Goal: Task Accomplishment & Management: Use online tool/utility

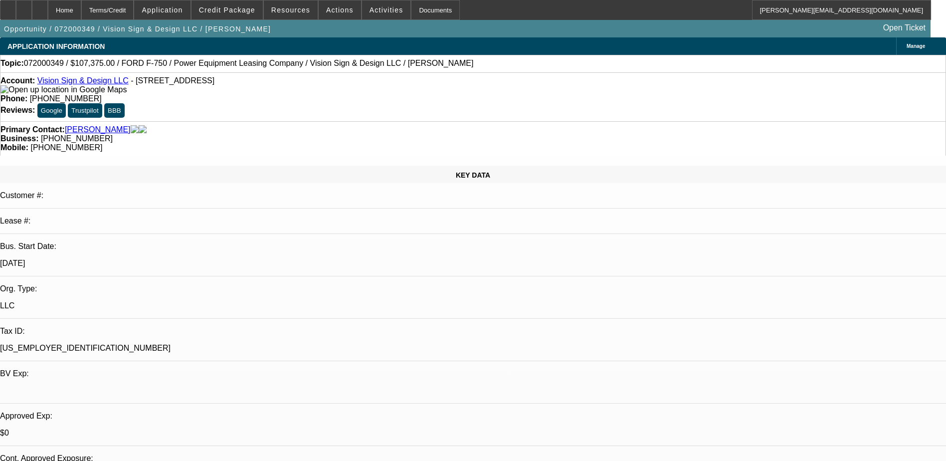
select select "0"
select select "2"
select select "0"
select select "2"
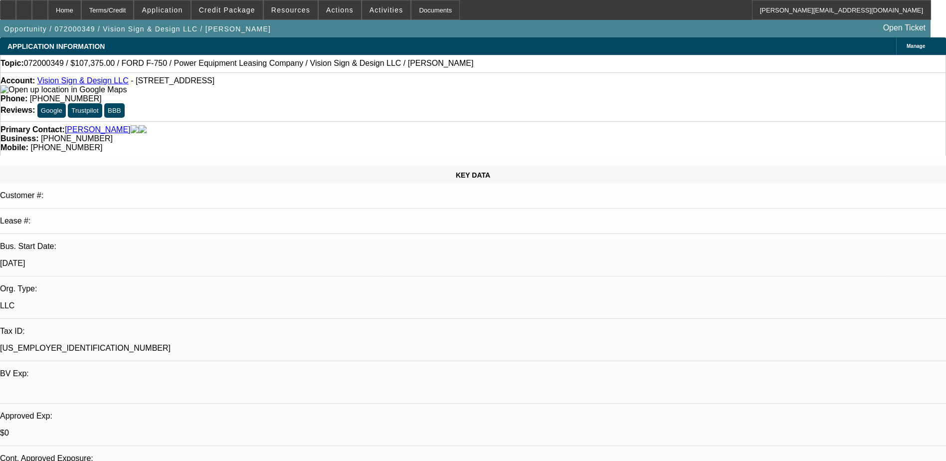
select select "0"
select select "2"
select select "0"
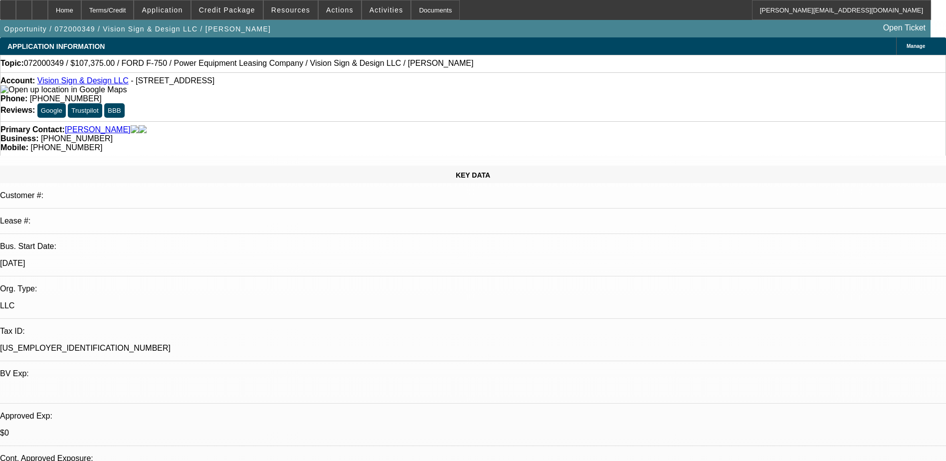
select select "2"
select select "0"
select select "1"
select select "2"
select select "6"
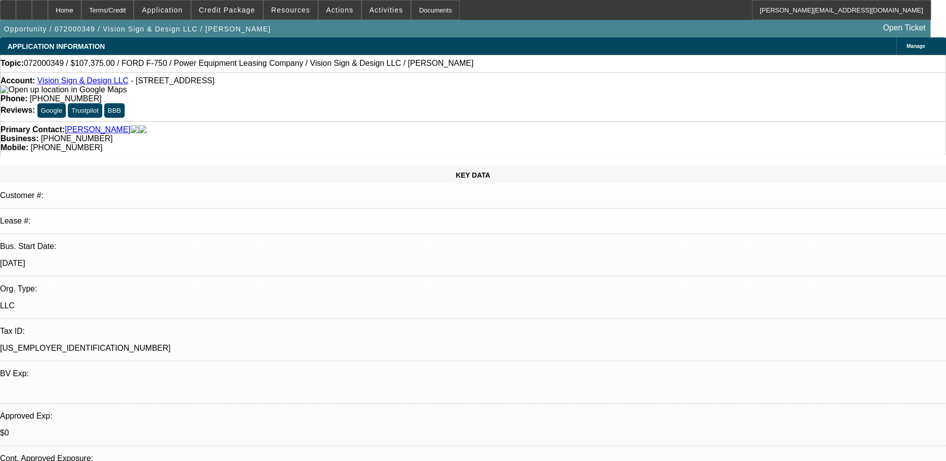
select select "1"
select select "2"
select select "6"
select select "1"
select select "2"
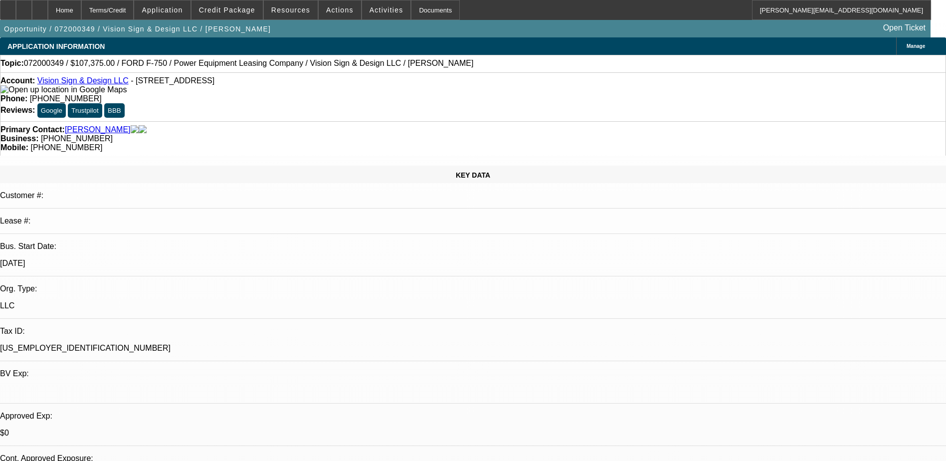
select select "6"
select select "1"
select select "2"
select select "6"
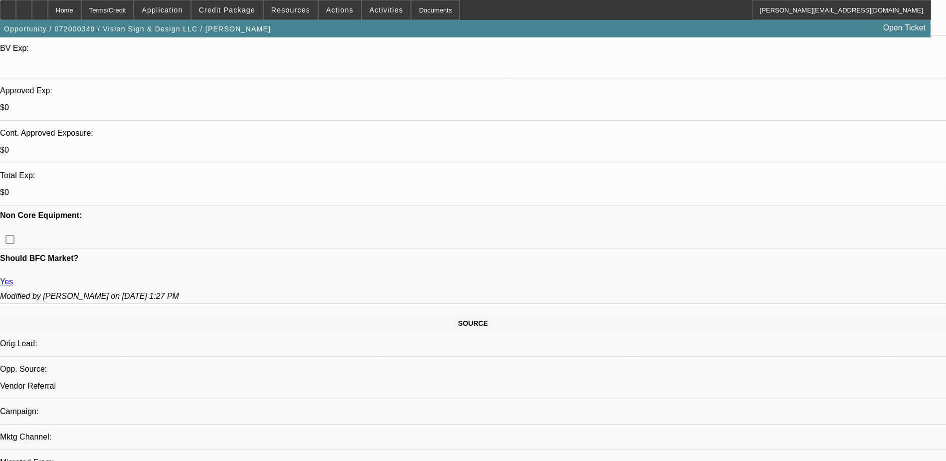
scroll to position [150, 0]
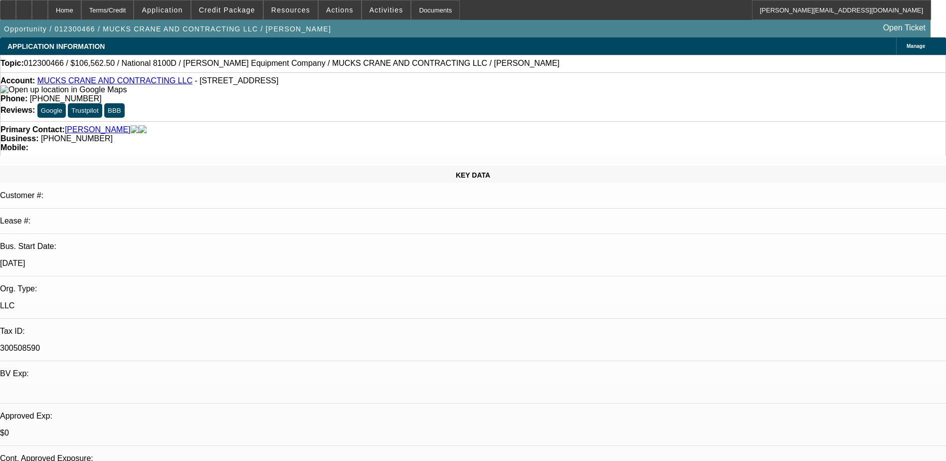
select select "0"
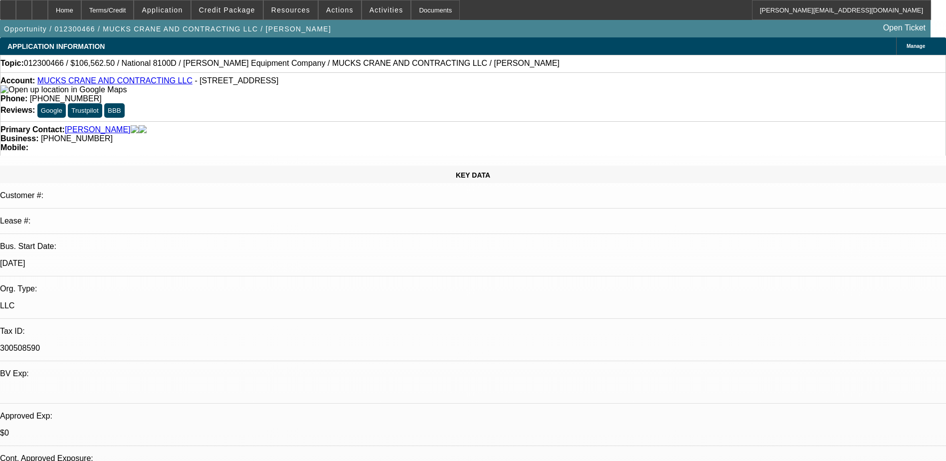
select select "0"
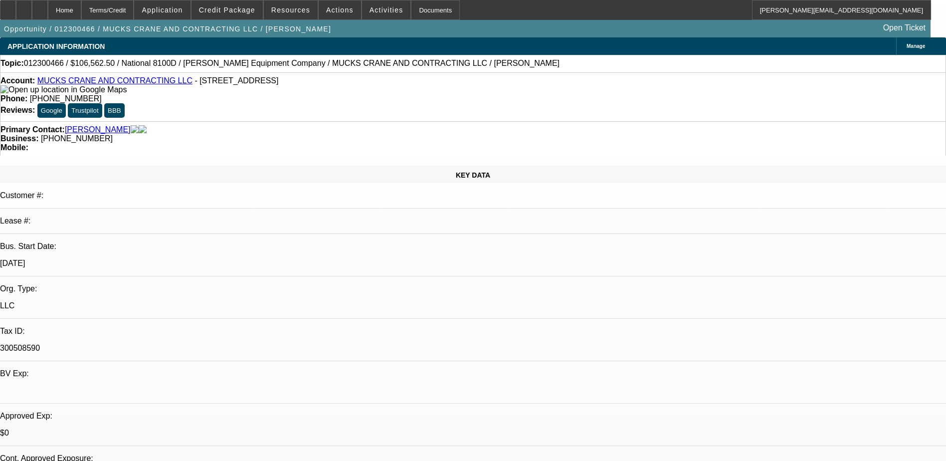
select select "0"
select select "1"
select select "6"
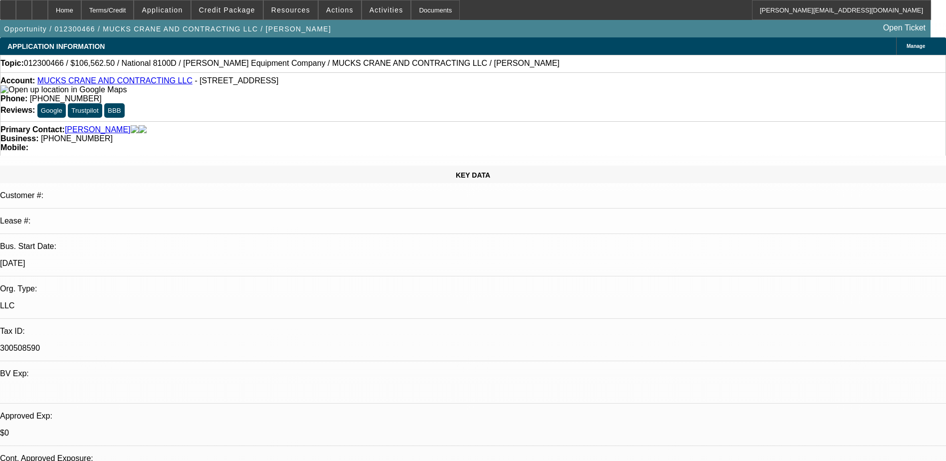
select select "1"
select select "6"
select select "1"
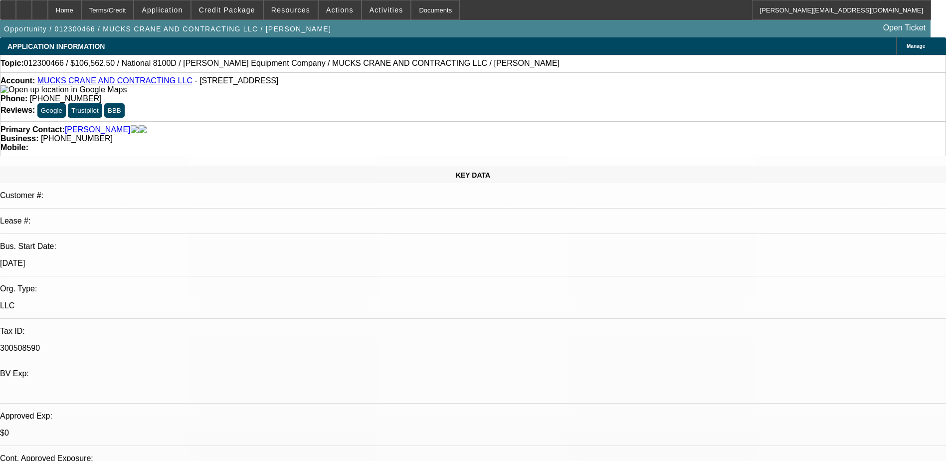
select select "6"
select select "1"
select select "6"
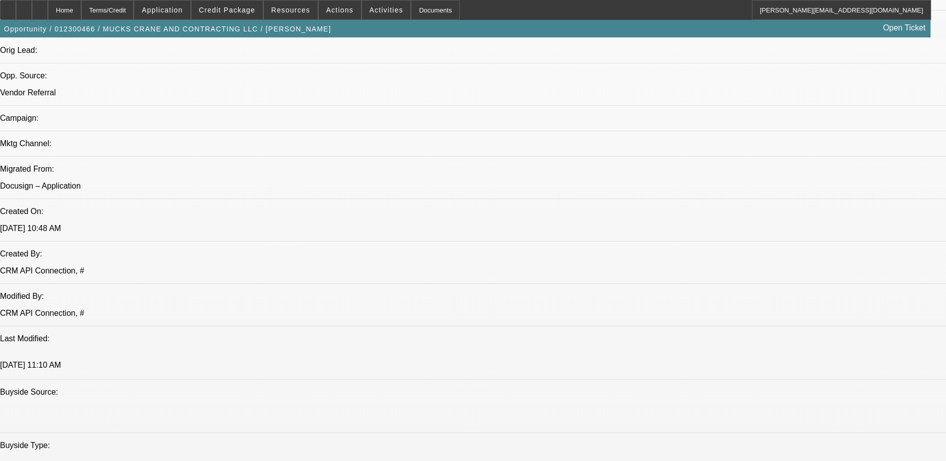
scroll to position [493, 0]
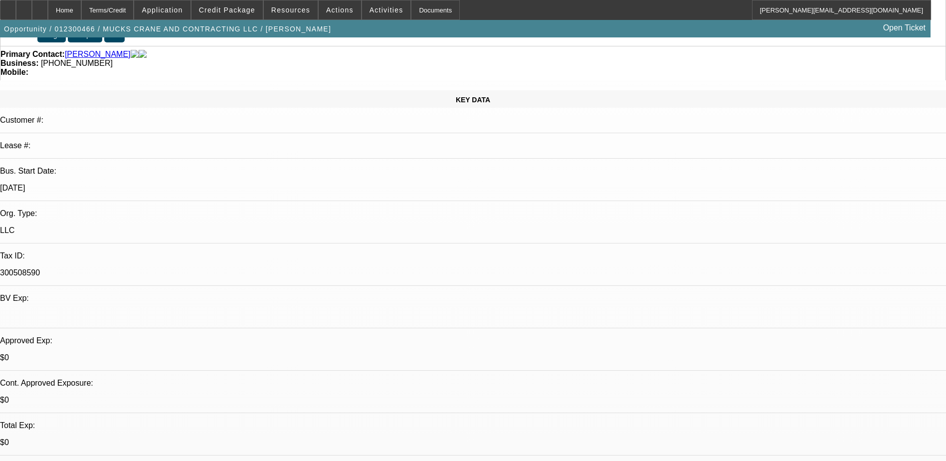
scroll to position [0, 0]
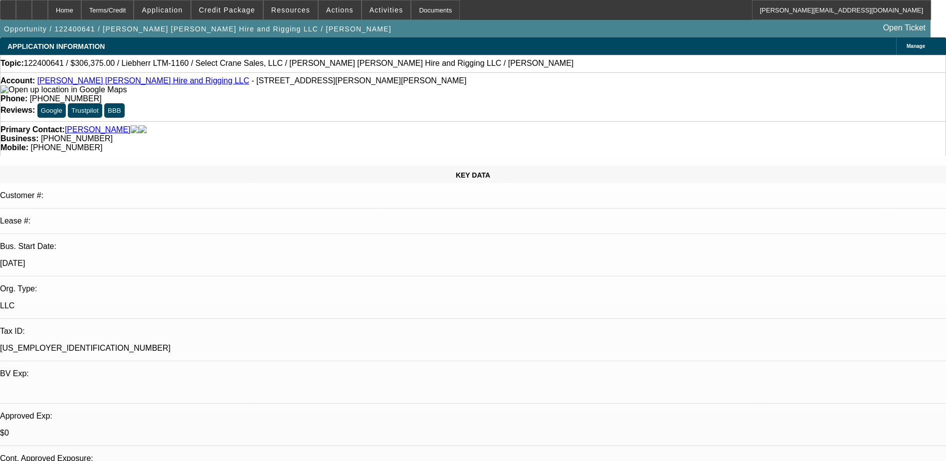
select select "0"
select select "2"
select select "0"
select select "2"
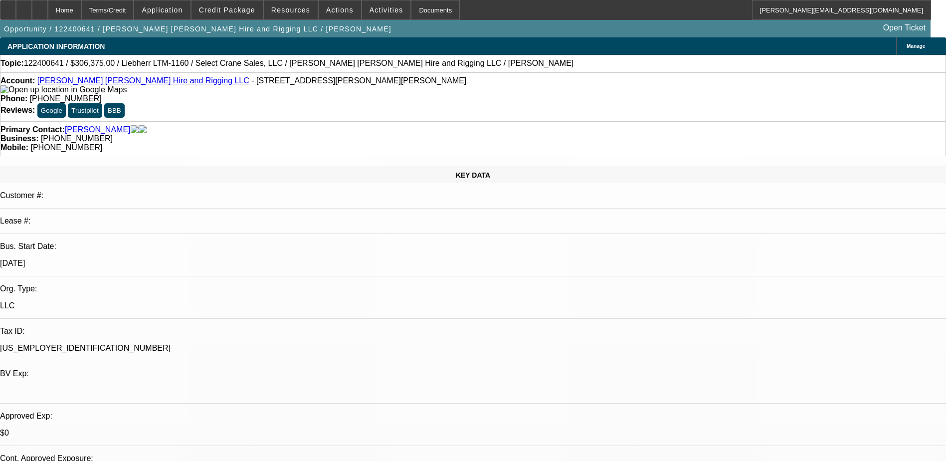
select select "0"
select select "2"
select select "0"
select select "1"
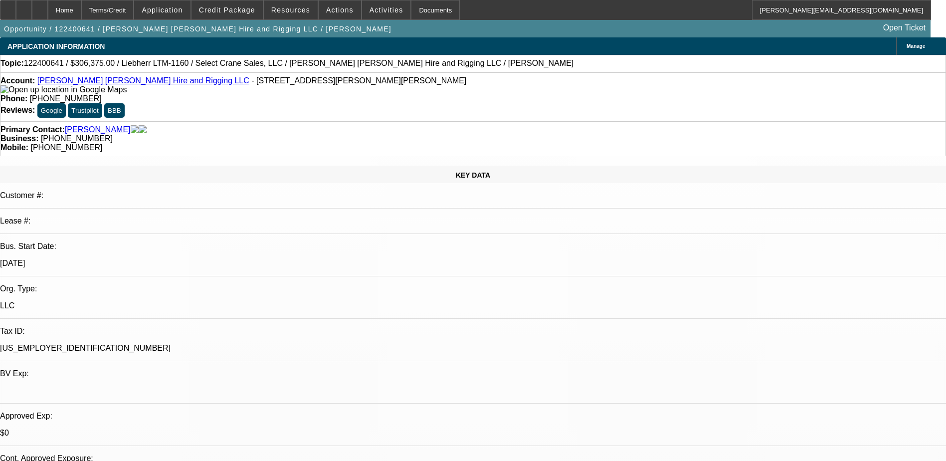
select select "2"
select select "6"
select select "1"
select select "2"
select select "6"
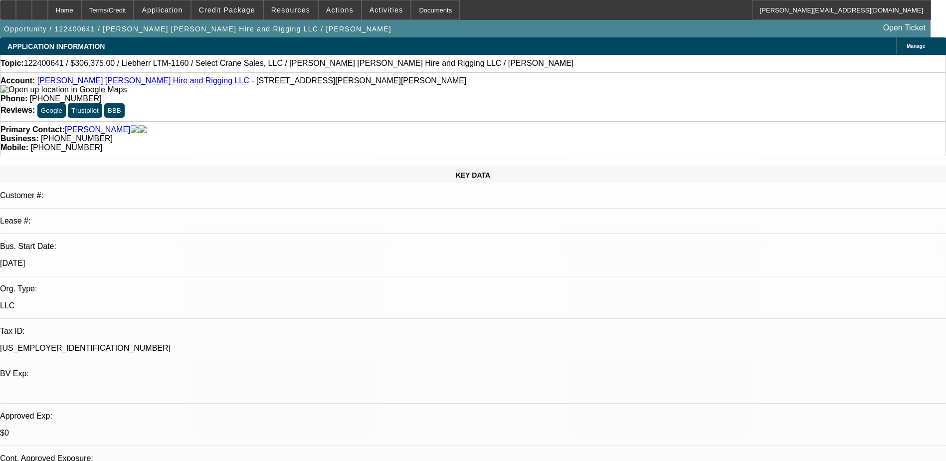
select select "1"
select select "2"
select select "6"
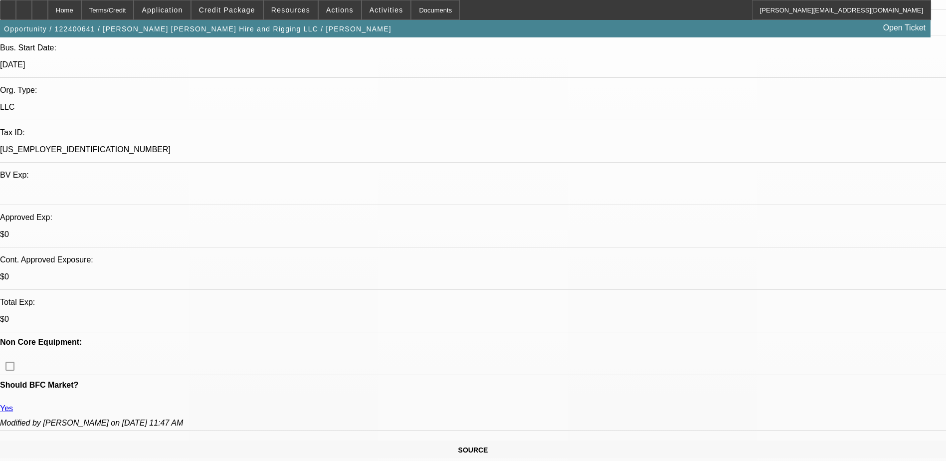
scroll to position [199, 0]
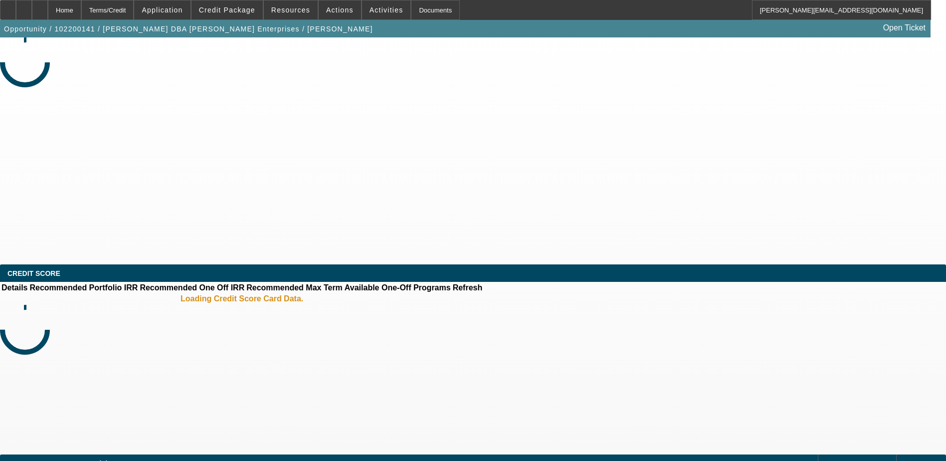
select select "0"
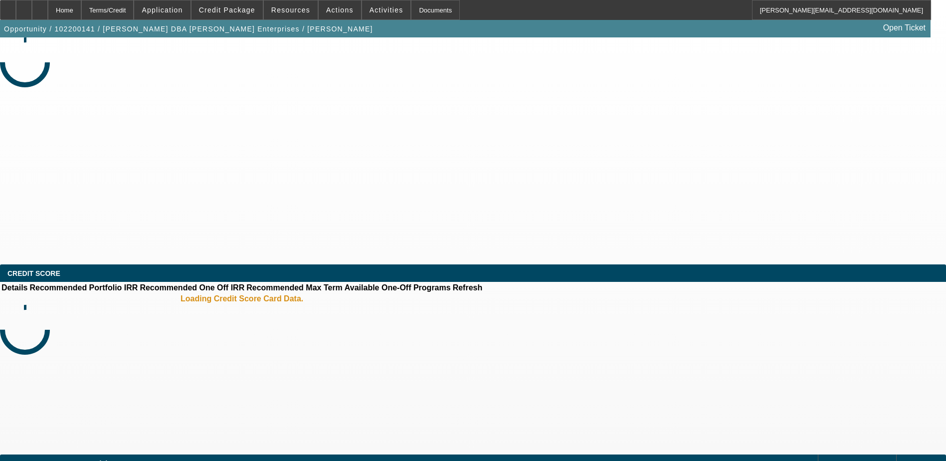
select select "0"
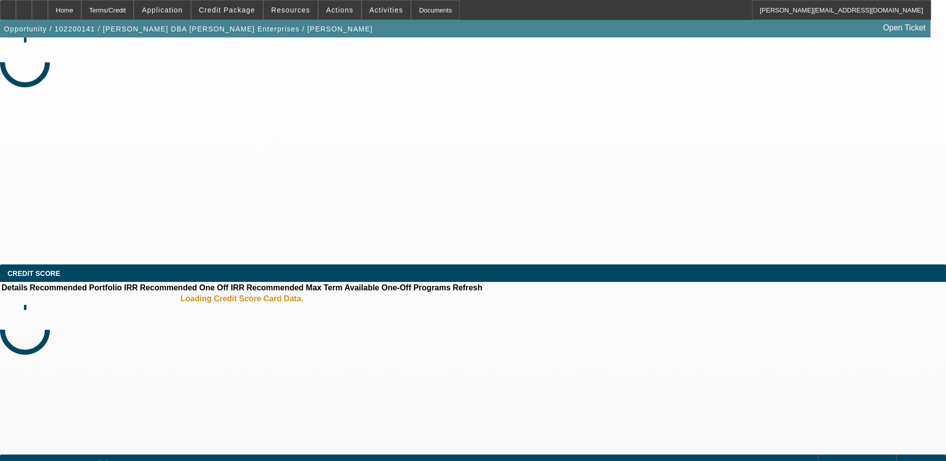
select select "0"
select select "1"
select select "6"
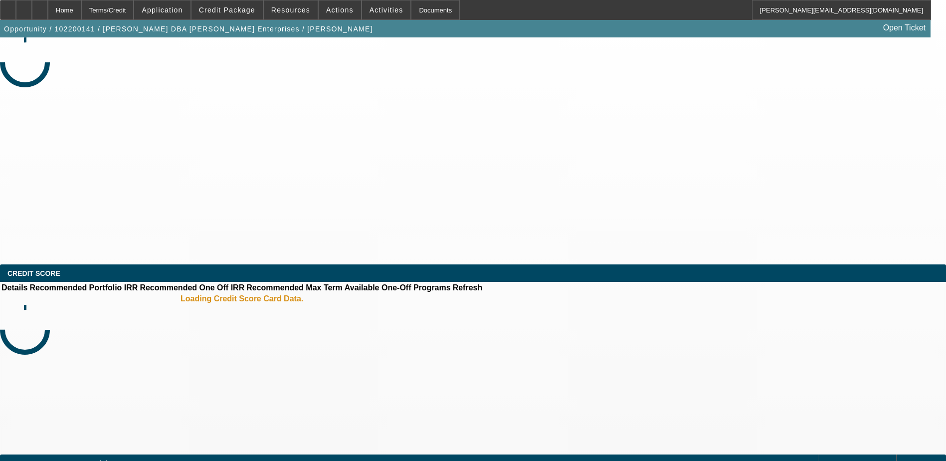
select select "1"
select select "6"
select select "1"
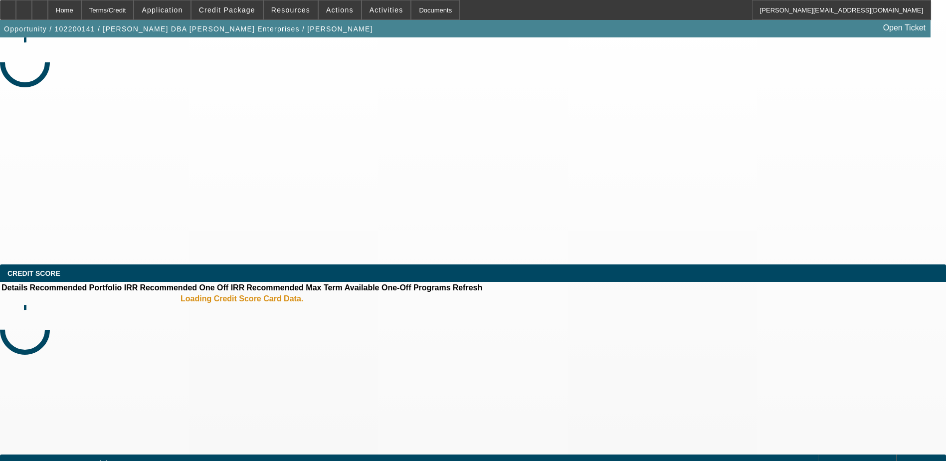
select select "6"
select select "1"
select select "6"
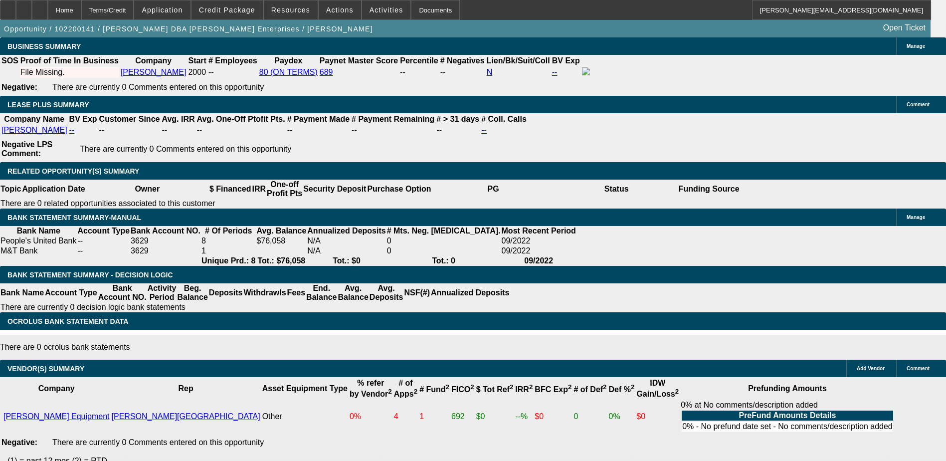
scroll to position [1568, 0]
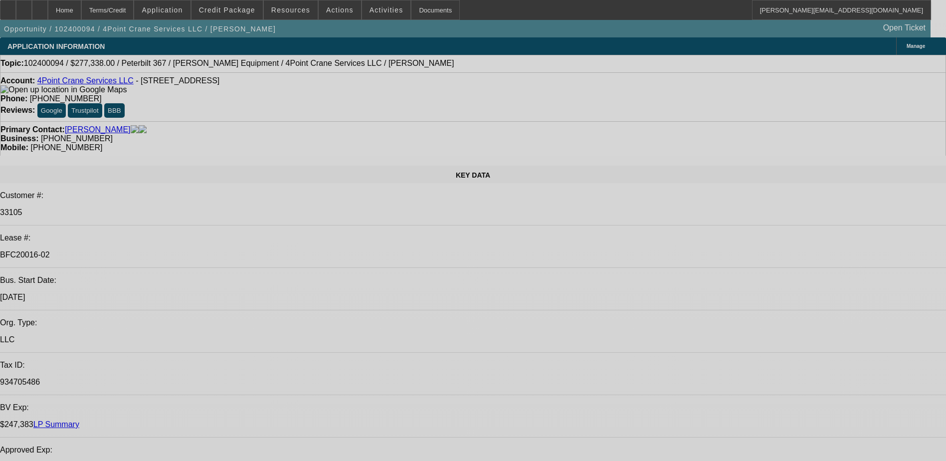
select select "0"
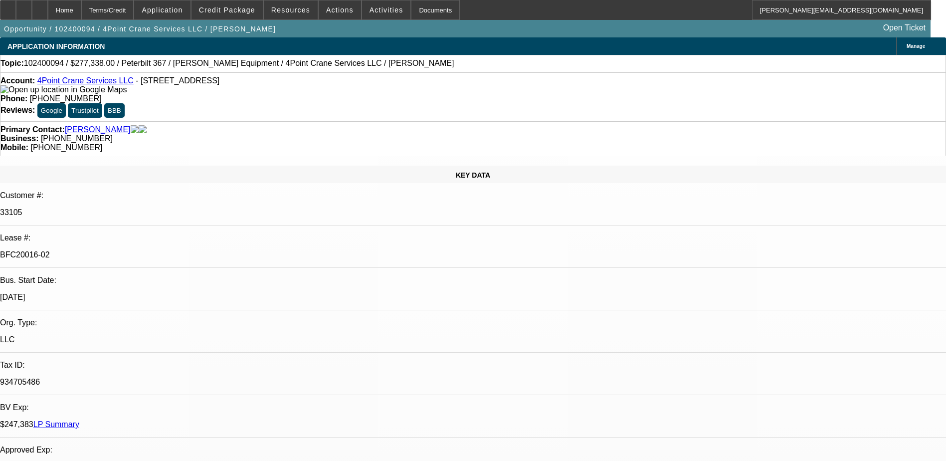
select select "0"
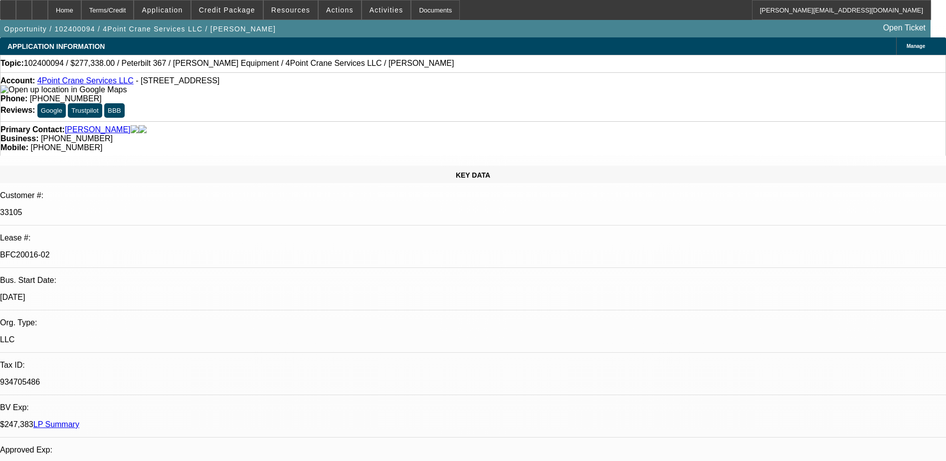
select select "0"
select select "1"
select select "2"
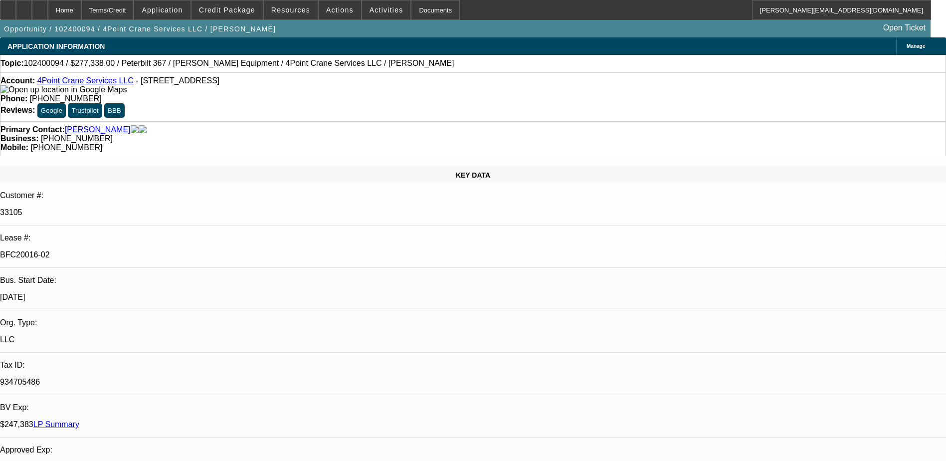
select select "6"
select select "1"
select select "2"
select select "6"
select select "1"
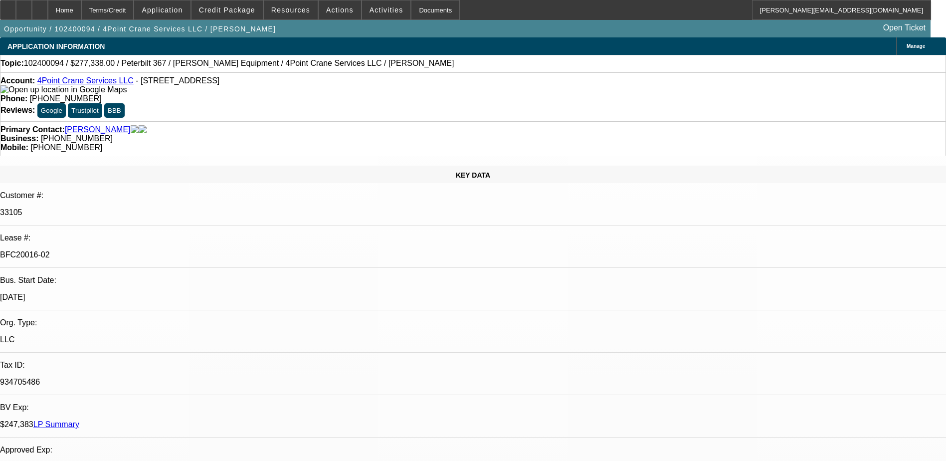
select select "2"
select select "6"
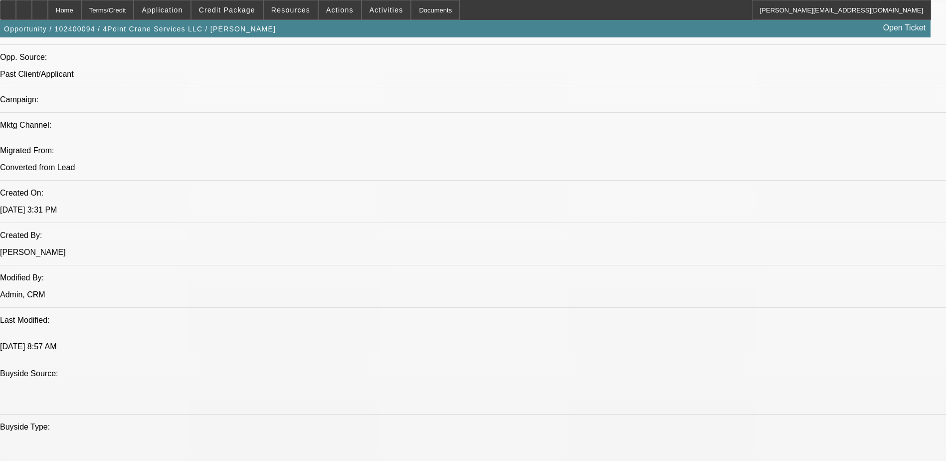
scroll to position [748, 0]
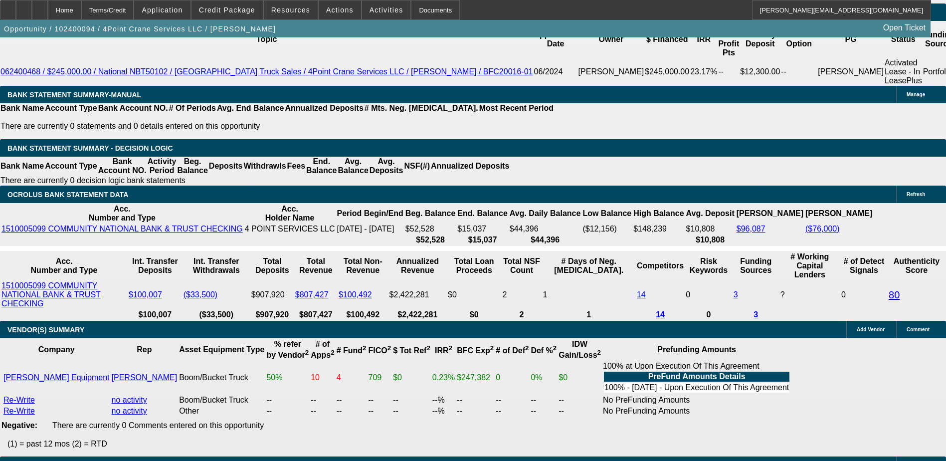
scroll to position [1845, 0]
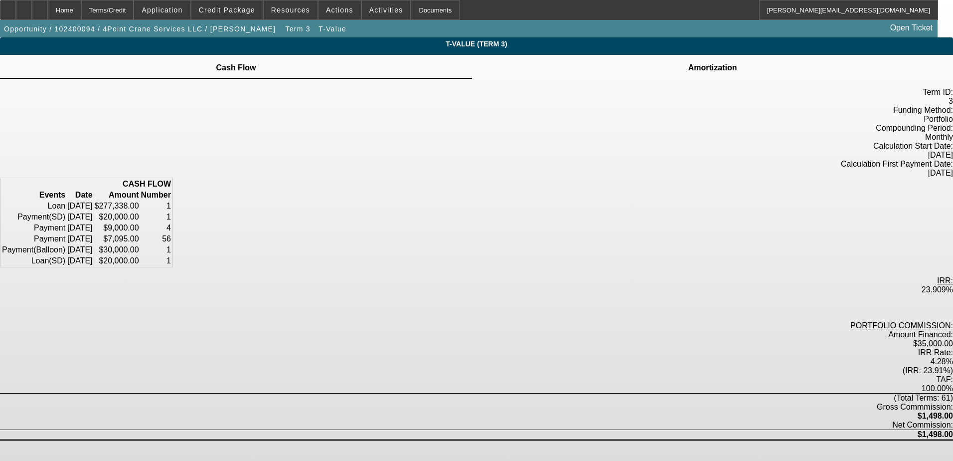
click at [688, 71] on td "Amortization" at bounding box center [713, 67] width 50 height 9
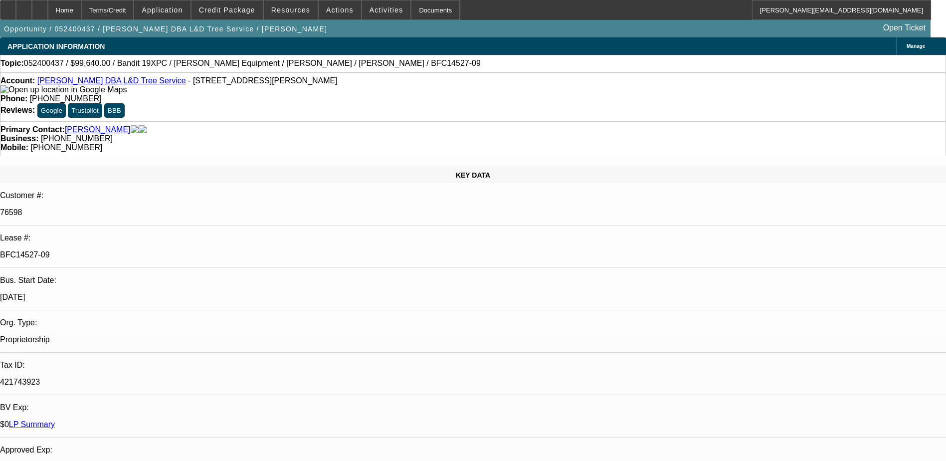
select select "0"
select select "2"
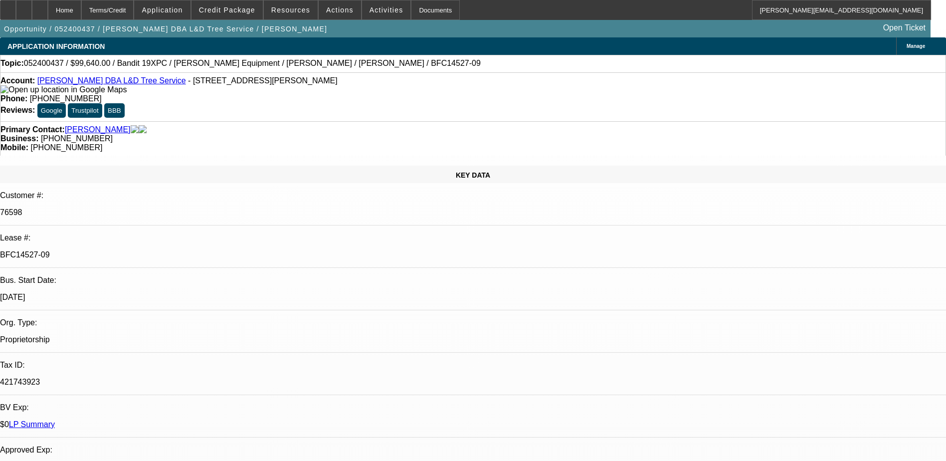
select select "0"
select select "2"
select select "0"
select select "1"
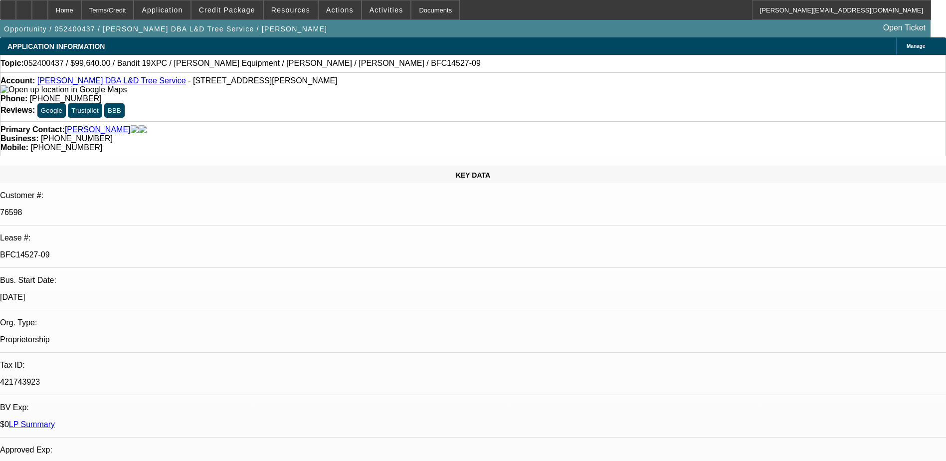
select select "1"
select select "6"
select select "1"
select select "2"
select select "6"
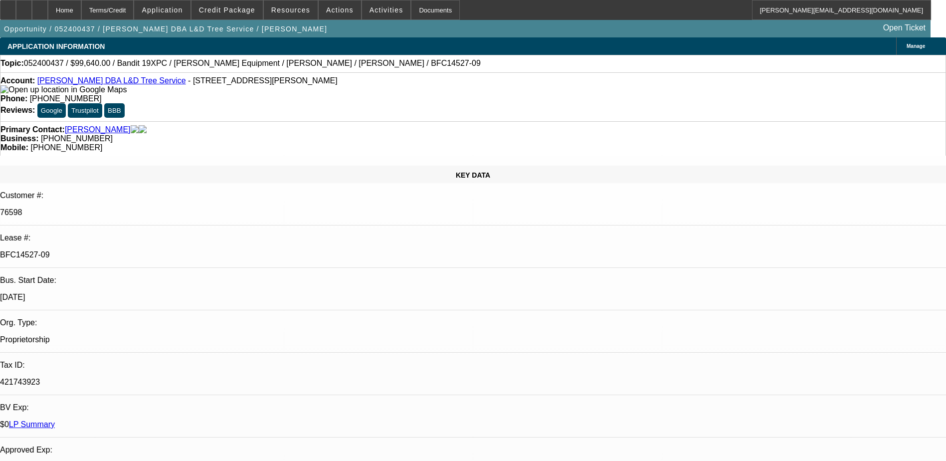
select select "1"
select select "2"
select select "6"
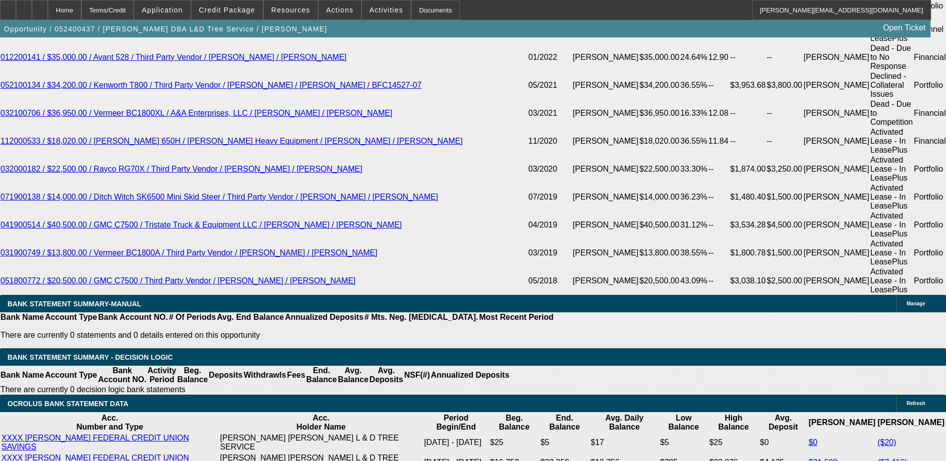
scroll to position [499, 0]
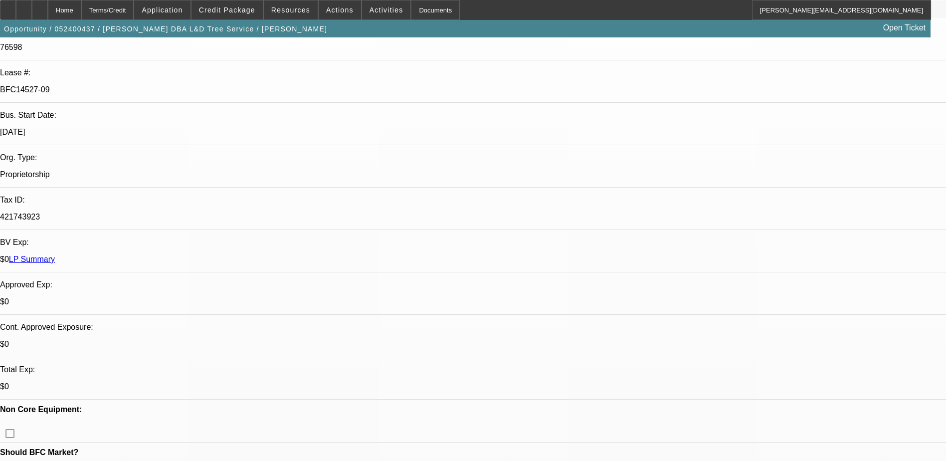
scroll to position [165, 0]
